Goal: Find specific page/section: Find specific page/section

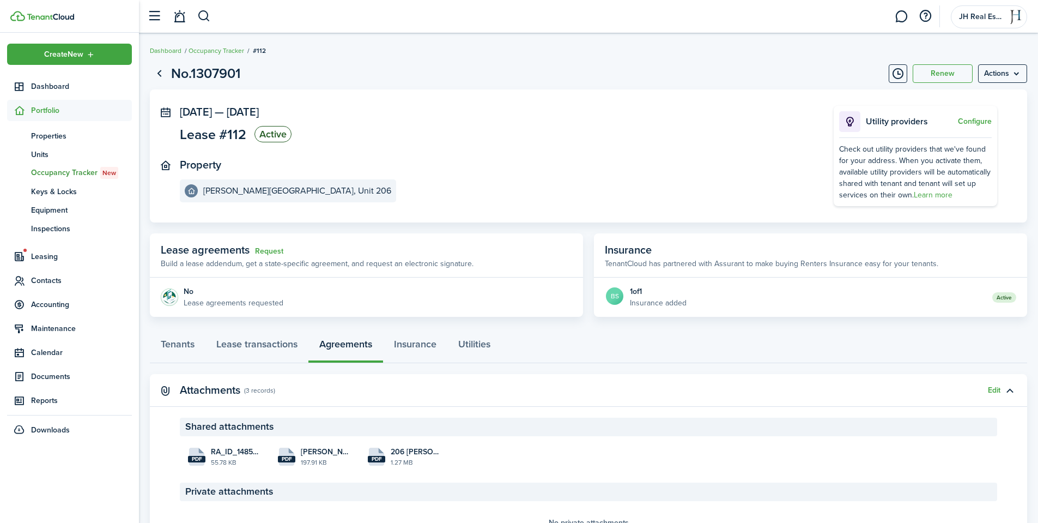
click at [196, 14] on header-control-items at bounding box center [176, 17] width 69 height 28
click at [204, 16] on button "button" at bounding box center [204, 16] width 14 height 19
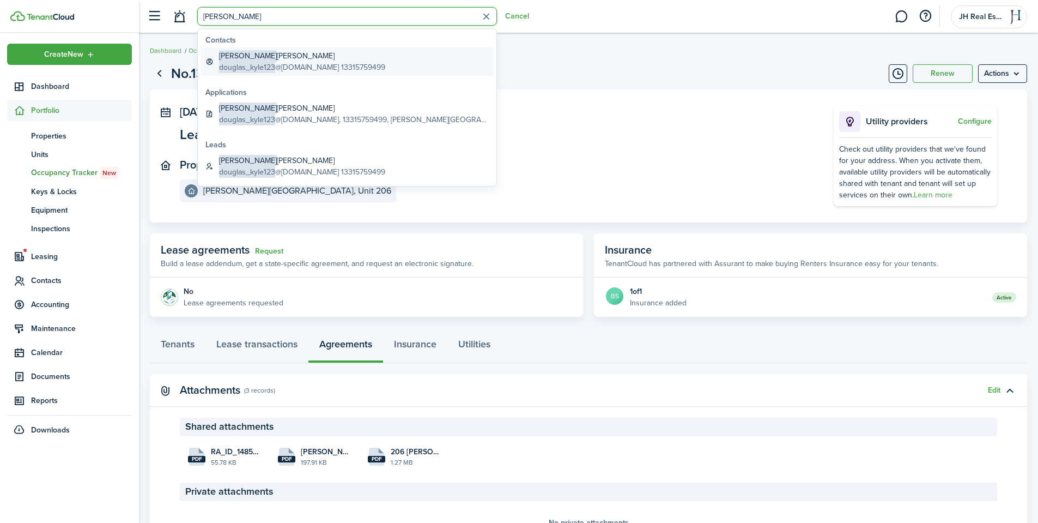
type input "[PERSON_NAME]"
click at [241, 58] on global-search-item-title "[PERSON_NAME]" at bounding box center [302, 55] width 166 height 11
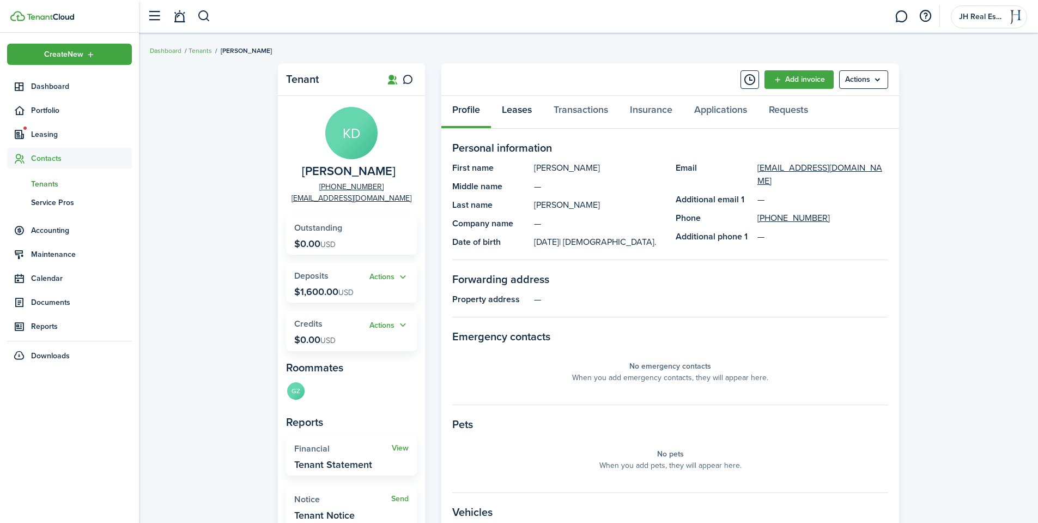
click at [511, 104] on link "Leases" at bounding box center [517, 112] width 52 height 33
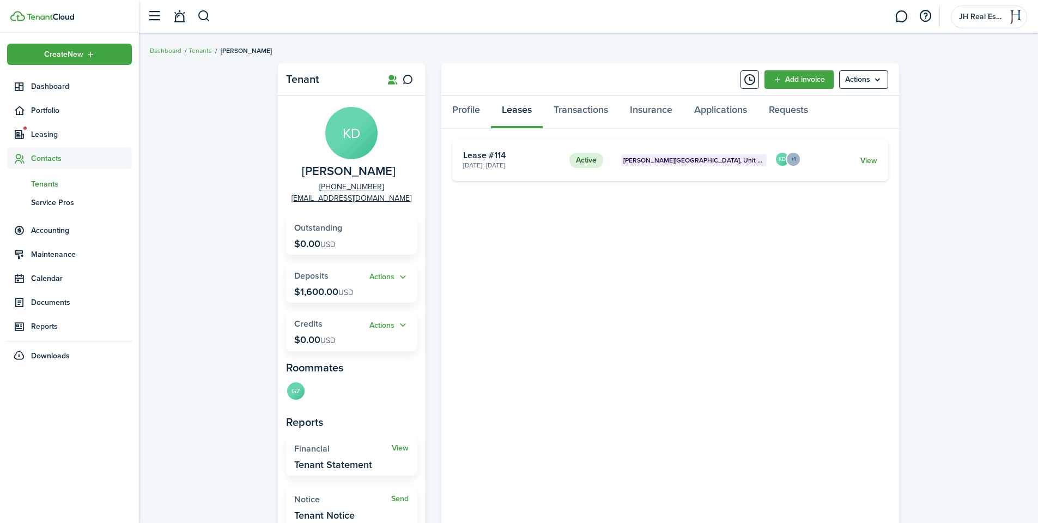
click at [863, 161] on link "View" at bounding box center [868, 160] width 17 height 11
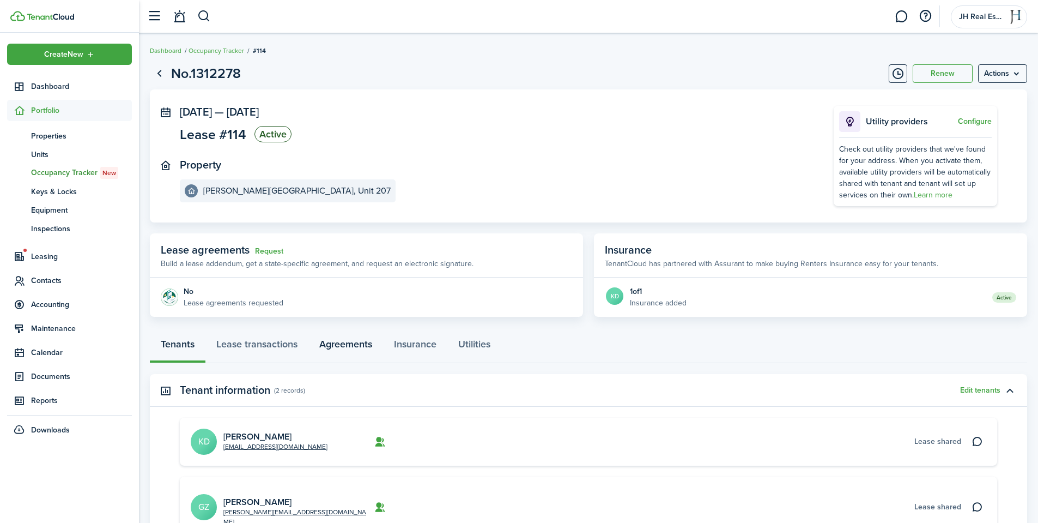
click at [355, 347] on link "Agreements" at bounding box center [345, 346] width 75 height 33
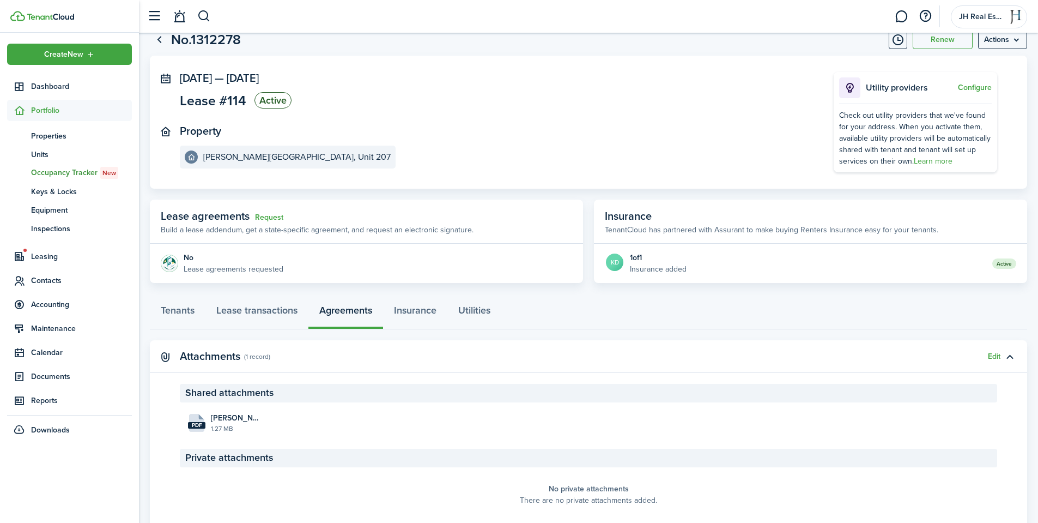
scroll to position [74, 0]
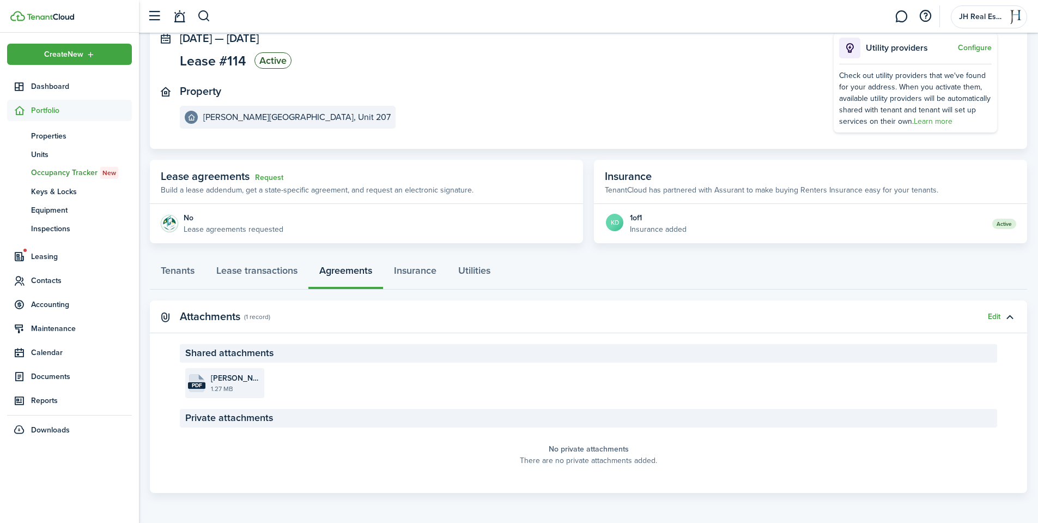
click at [226, 386] on file-size "1.27 MB" at bounding box center [236, 389] width 51 height 10
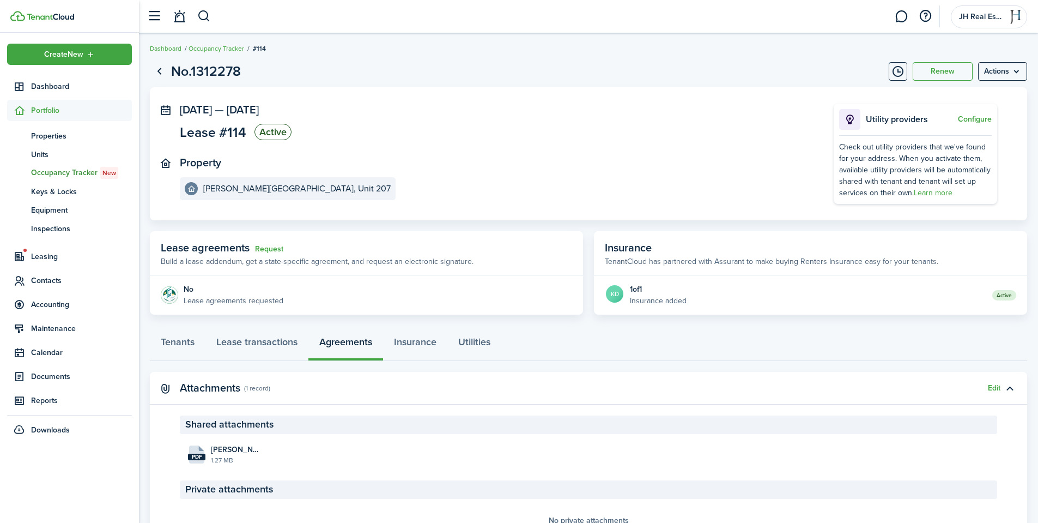
scroll to position [0, 0]
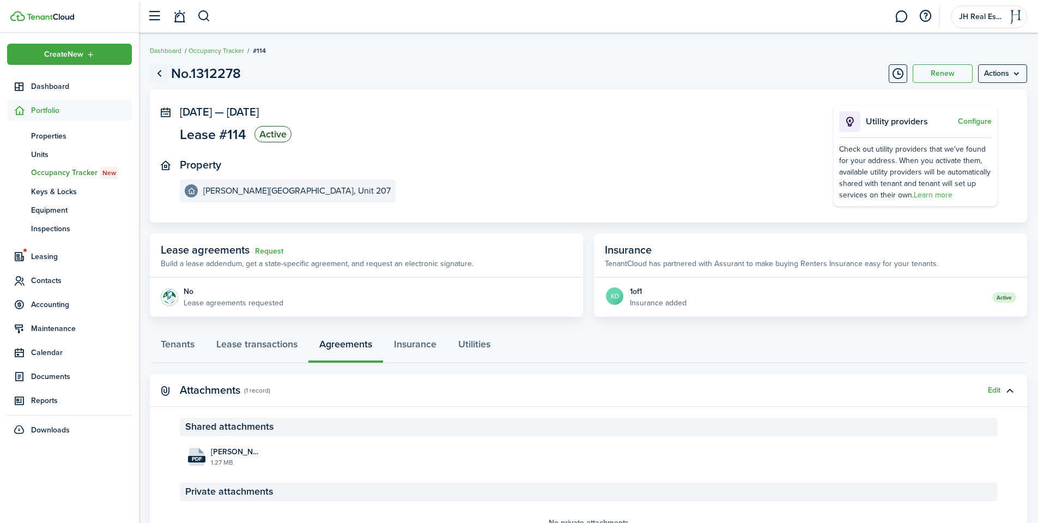
click at [159, 69] on link "Go back" at bounding box center [159, 73] width 19 height 19
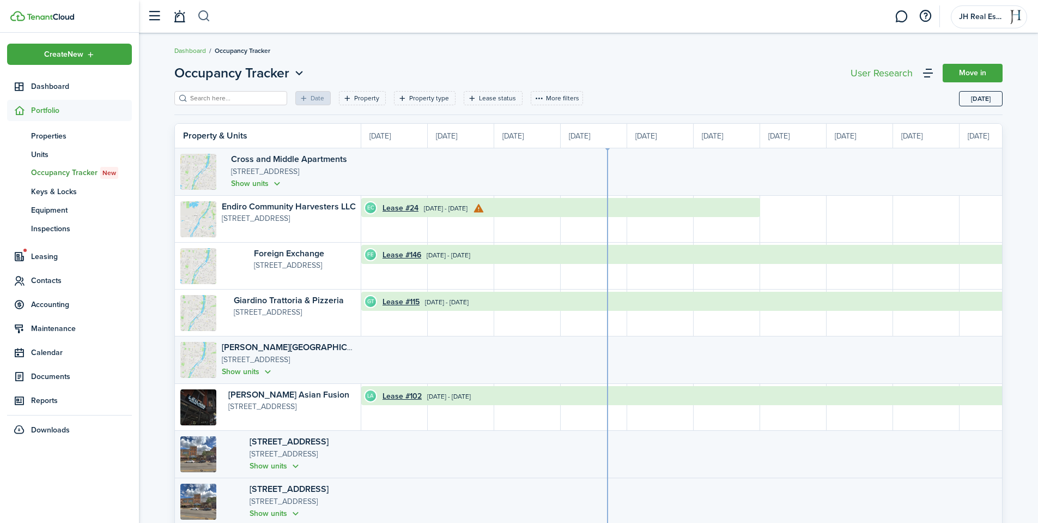
scroll to position [0, 199]
click at [204, 14] on button "button" at bounding box center [204, 16] width 14 height 19
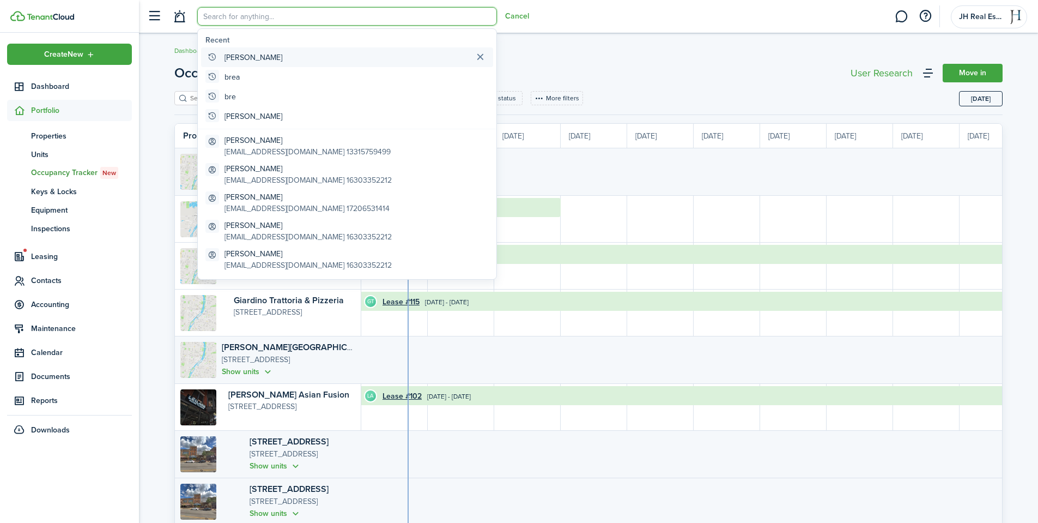
click at [239, 55] on global-search-item "[PERSON_NAME]" at bounding box center [347, 57] width 292 height 20
type input "[PERSON_NAME]"
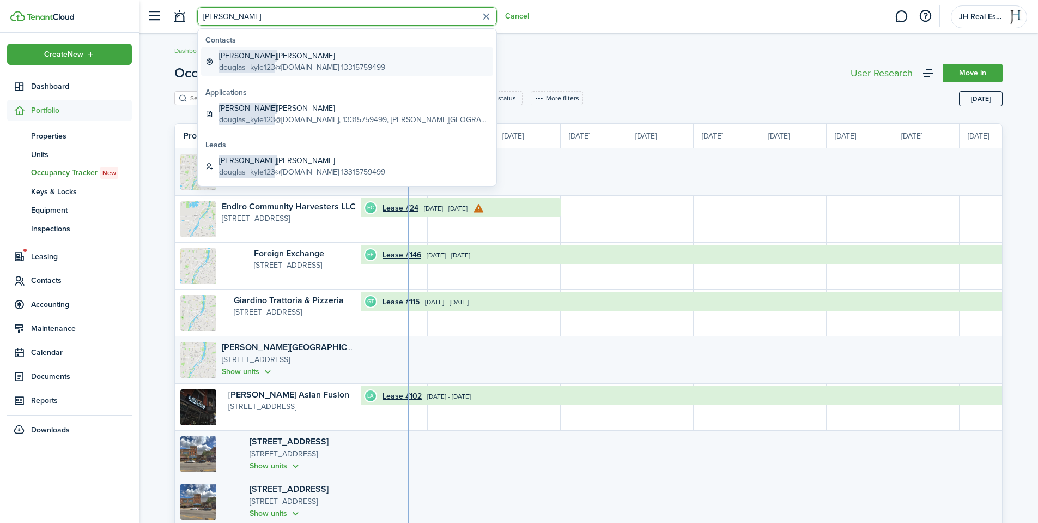
click at [269, 61] on global-search-item-title "[PERSON_NAME]" at bounding box center [302, 55] width 166 height 11
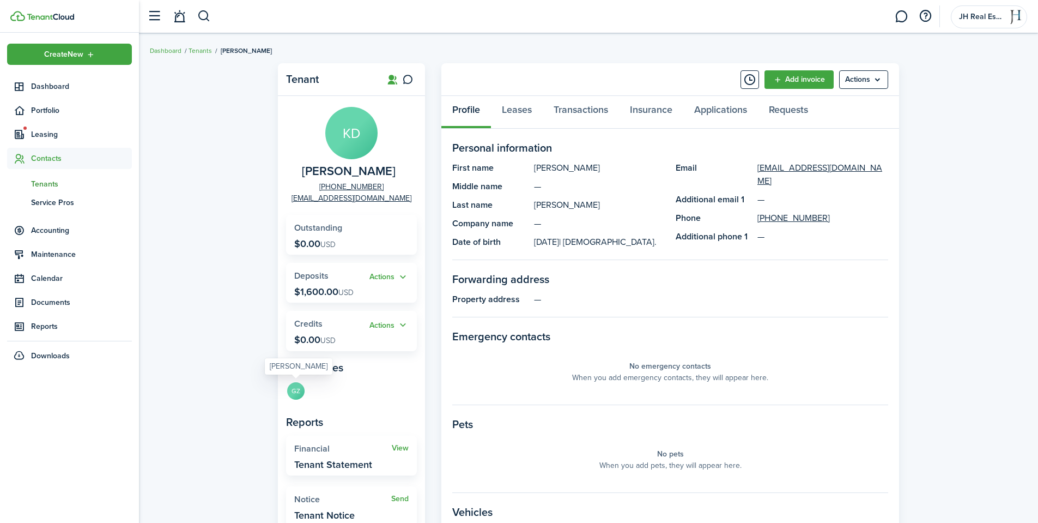
click at [295, 394] on avatar-text "GZ" at bounding box center [295, 390] width 17 height 17
